Goal: Information Seeking & Learning: Learn about a topic

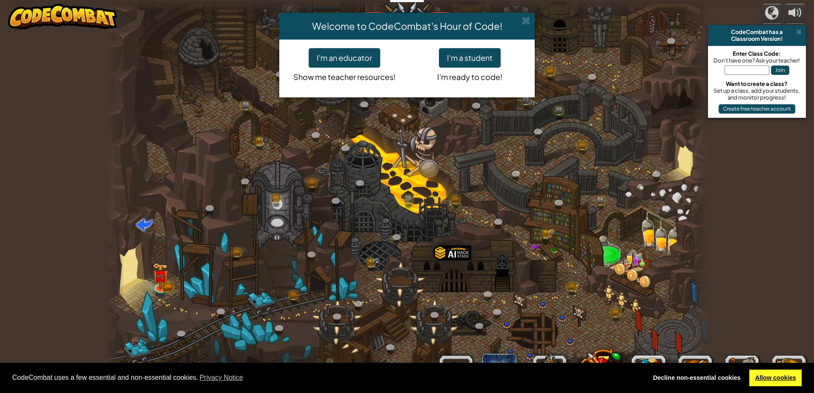
click at [782, 382] on link "Allow cookies" at bounding box center [775, 378] width 52 height 17
click at [461, 66] on button "I'm a student" at bounding box center [470, 58] width 62 height 20
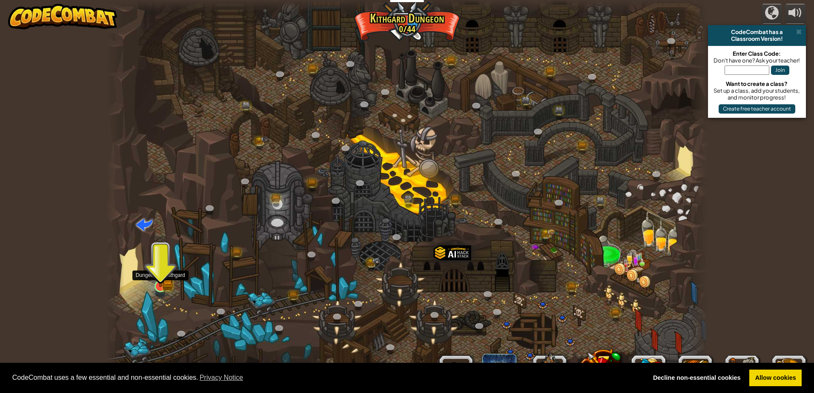
click at [163, 288] on div at bounding box center [161, 286] width 12 height 12
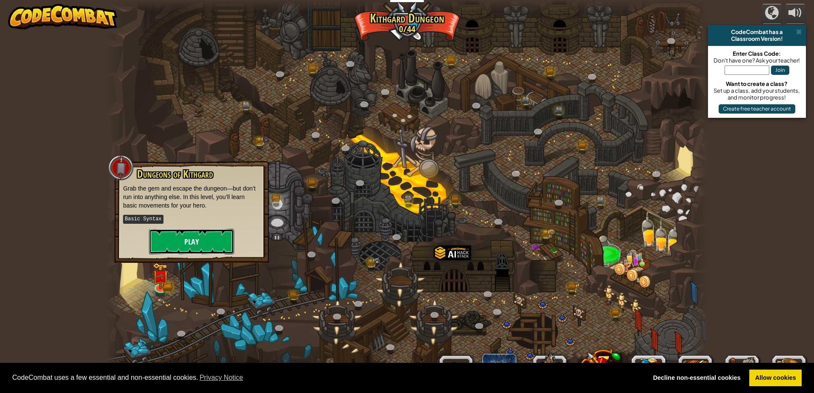
click at [182, 239] on button "Play" at bounding box center [191, 242] width 85 height 26
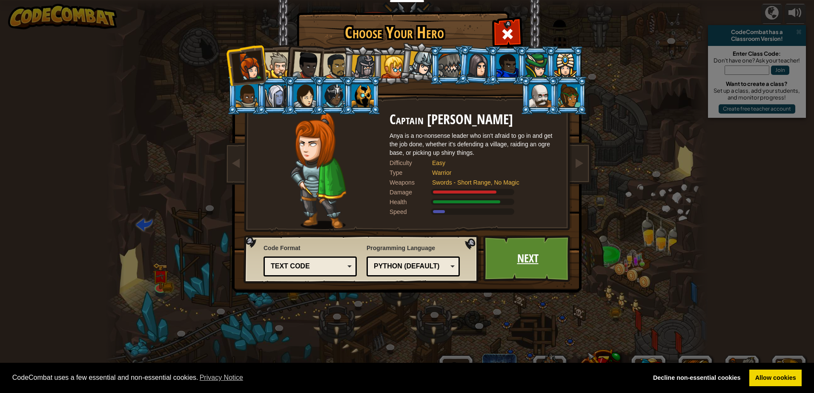
click at [507, 260] on link "Next" at bounding box center [527, 258] width 89 height 47
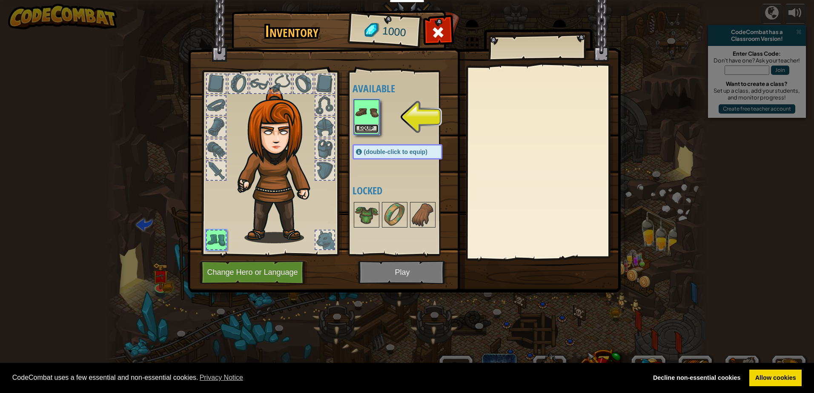
click at [369, 131] on button "Equip" at bounding box center [367, 128] width 24 height 9
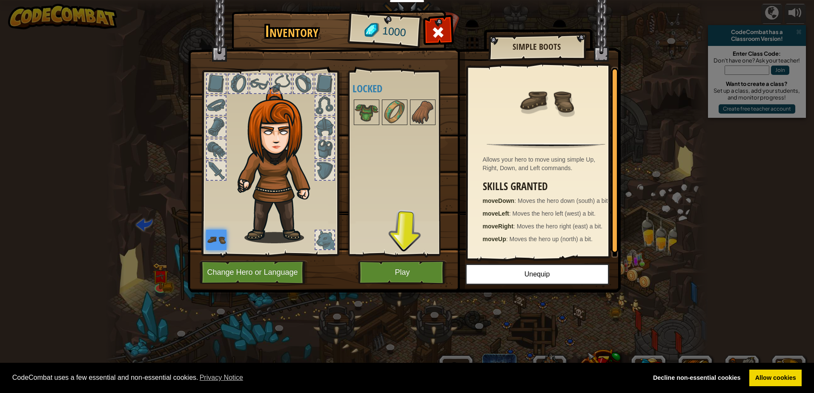
scroll to position [3, 0]
click at [420, 266] on button "Play" at bounding box center [402, 272] width 89 height 23
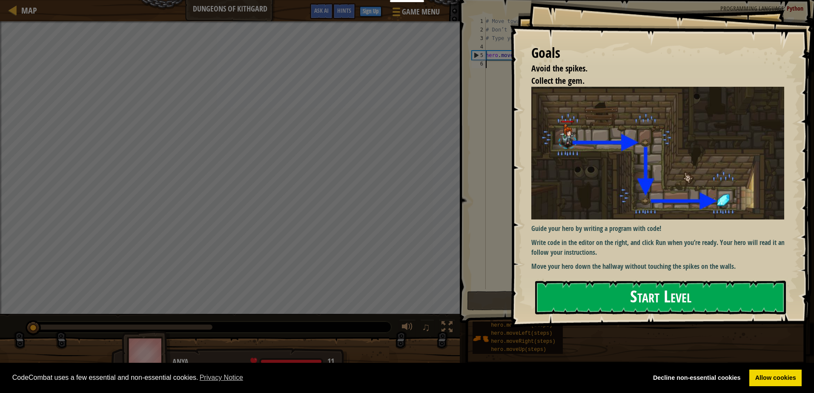
click at [608, 300] on button "Start Level" at bounding box center [660, 298] width 251 height 34
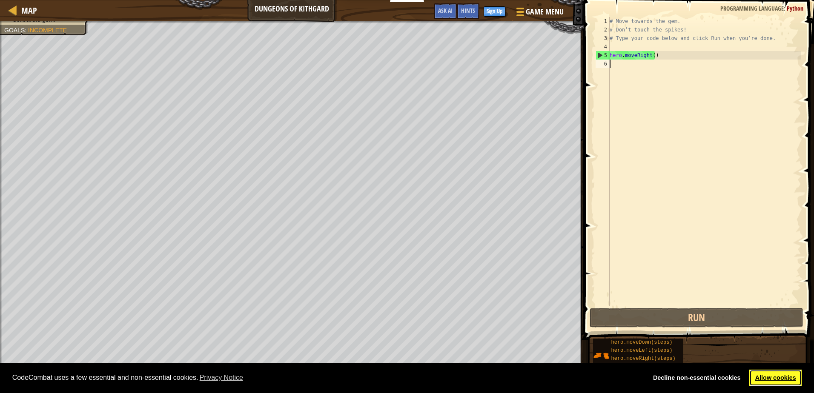
click at [767, 379] on link "Allow cookies" at bounding box center [775, 378] width 52 height 17
